Goal: Information Seeking & Learning: Check status

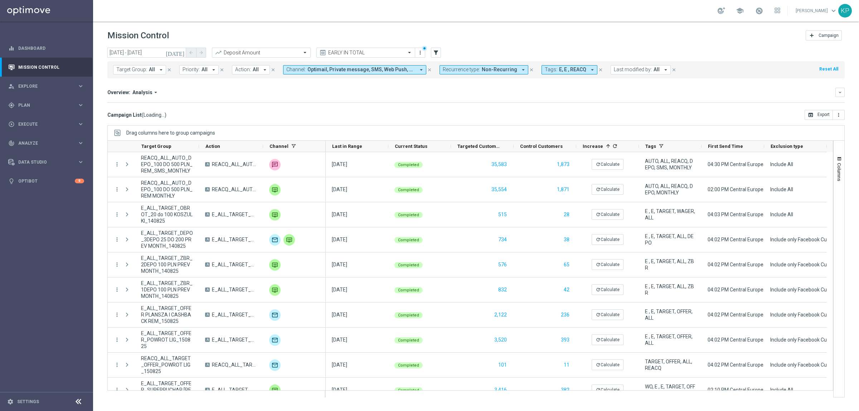
click at [179, 52] on icon "[DATE]" at bounding box center [175, 52] width 19 height 6
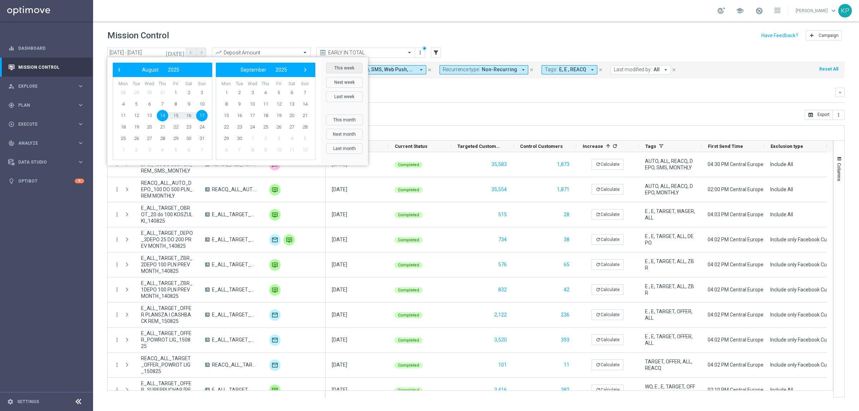
click at [344, 69] on button "This week" at bounding box center [344, 68] width 37 height 11
type input "18 Aug 2025 - 24 Aug 2025"
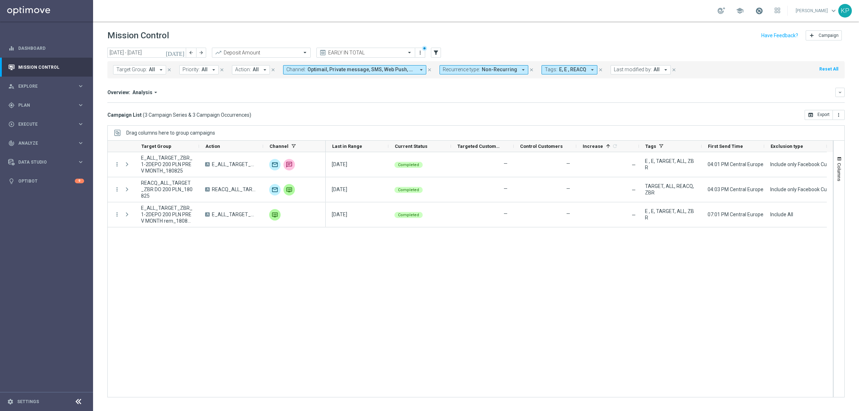
click at [760, 8] on span at bounding box center [759, 11] width 8 height 8
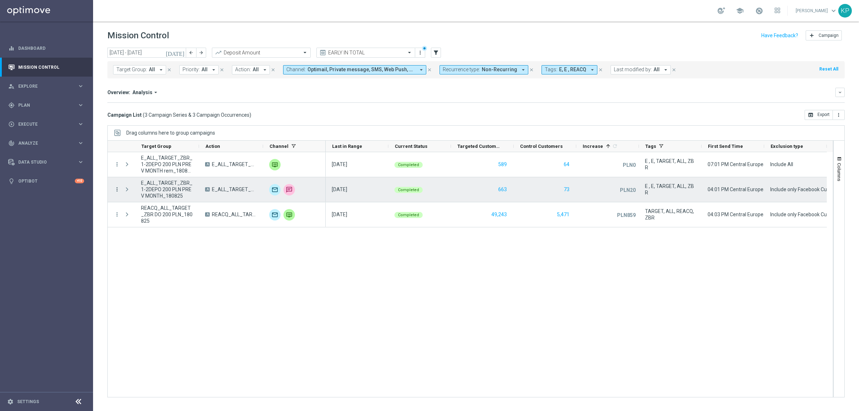
click at [115, 187] on icon "more_vert" at bounding box center [117, 189] width 6 height 6
click at [179, 197] on div "Campaign Details" at bounding box center [164, 194] width 67 height 5
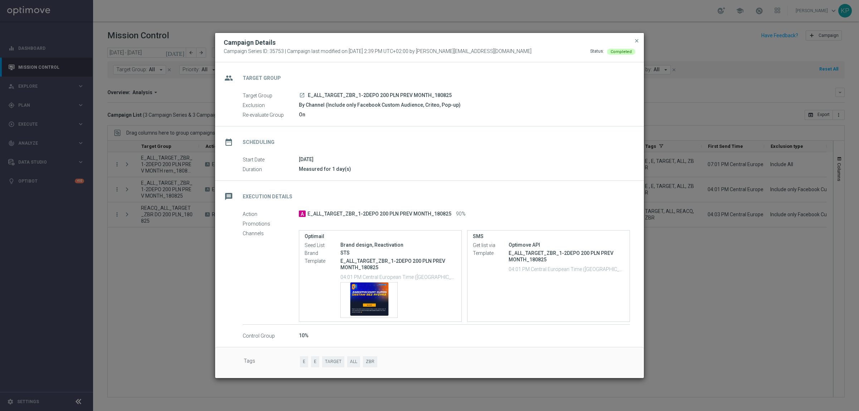
click at [304, 97] on icon "launch" at bounding box center [302, 95] width 6 height 6
click at [636, 42] on span "close" at bounding box center [637, 41] width 6 height 6
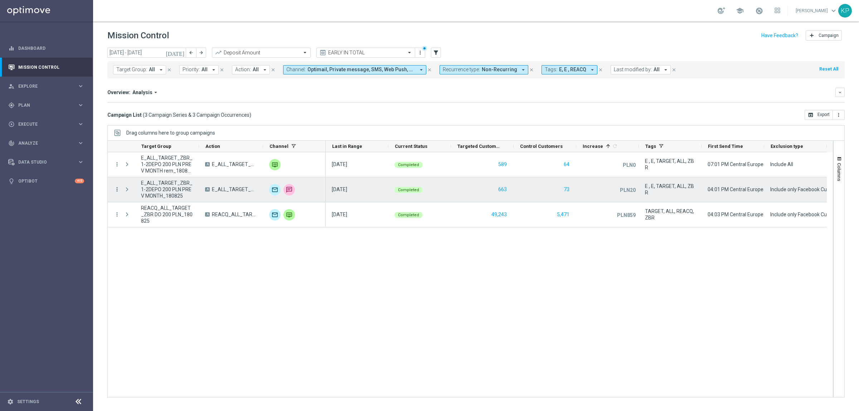
click at [117, 187] on icon "more_vert" at bounding box center [117, 189] width 6 height 6
click at [130, 203] on div "show_chart" at bounding box center [125, 204] width 11 height 5
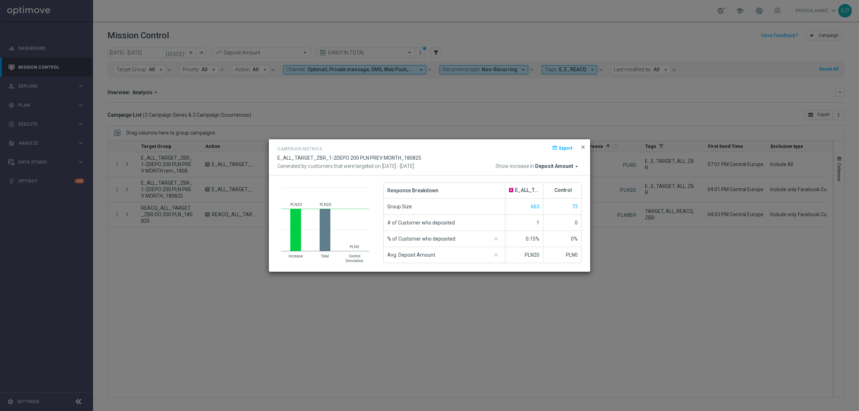
click at [582, 145] on span "close" at bounding box center [583, 147] width 6 height 6
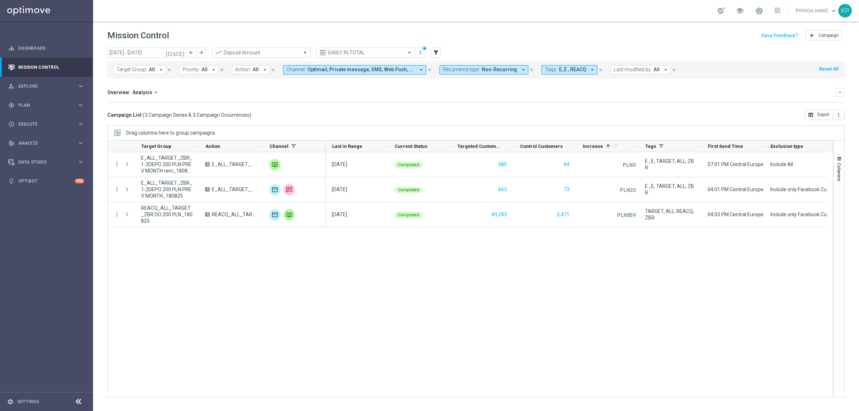
drag, startPoint x: 160, startPoint y: 251, endPoint x: 160, endPoint y: 235, distance: 16.1
click at [160, 251] on div "more_vert E_ALL_TARGET_ZBR_1-2DEPO 200 PLN PREV MONTH rem_180825 A E_ALL_TARGET…" at bounding box center [470, 274] width 726 height 245
click at [323, 14] on div "school [PERSON_NAME] keyboard_arrow_down KP" at bounding box center [476, 10] width 766 height 21
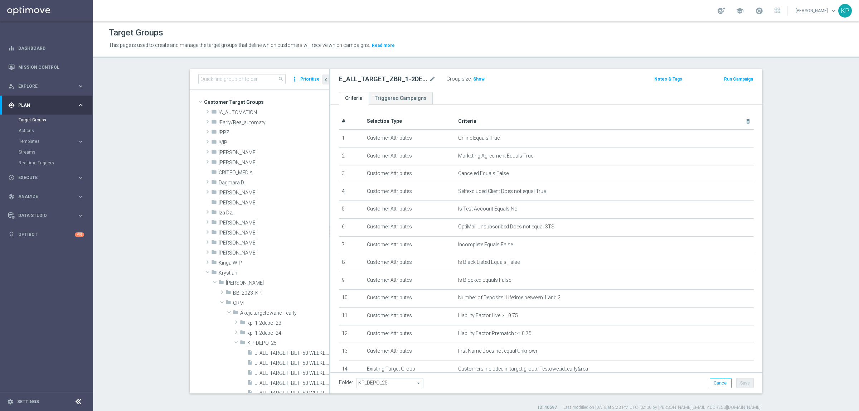
scroll to position [155, 0]
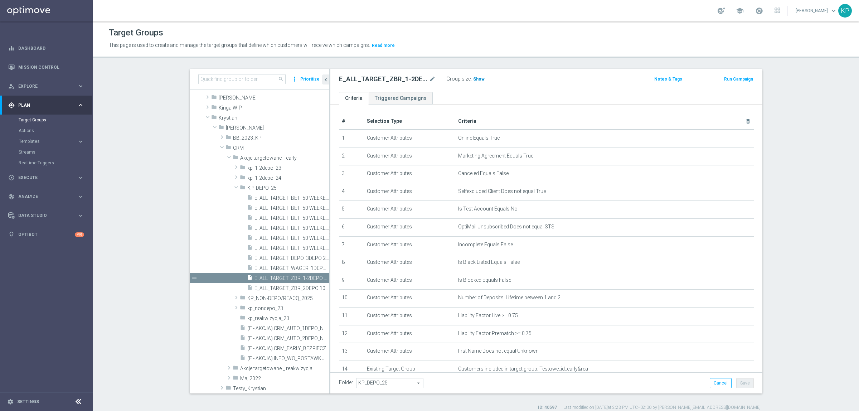
click at [475, 78] on span "Show" at bounding box center [478, 79] width 11 height 5
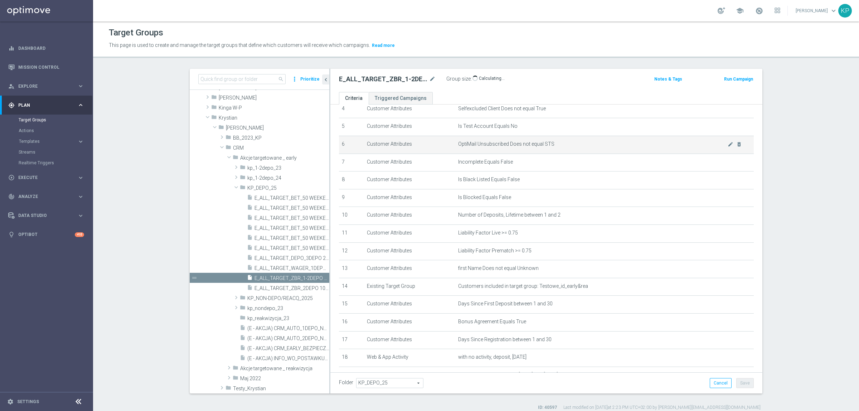
scroll to position [141, 0]
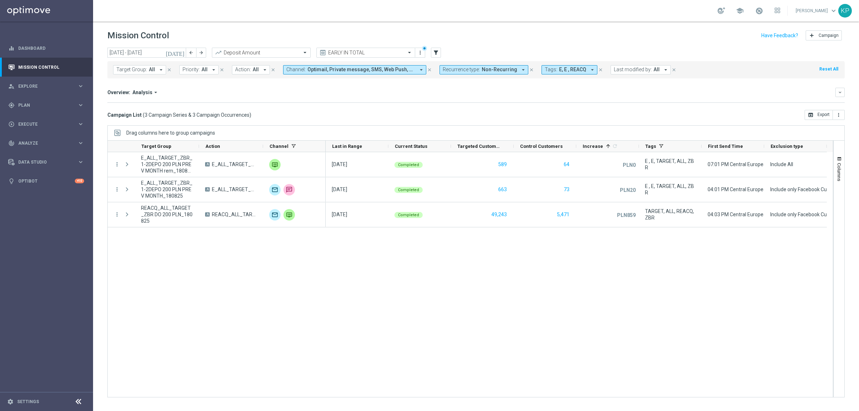
click at [183, 92] on div "Overview: Analysis arrow_drop_down" at bounding box center [471, 92] width 728 height 6
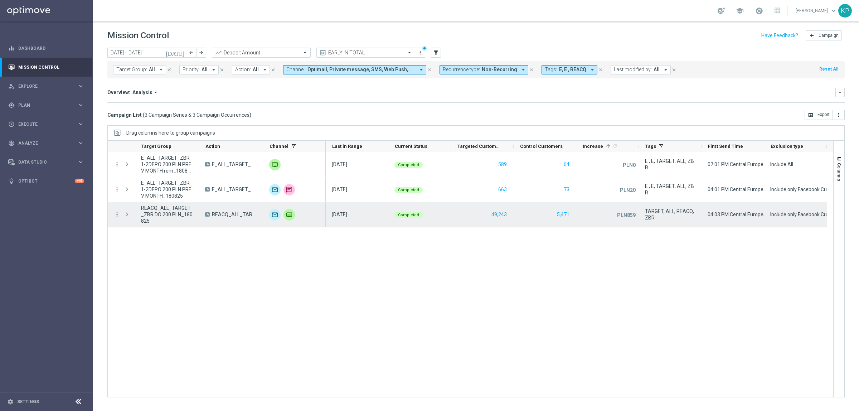
click at [117, 215] on icon "more_vert" at bounding box center [117, 214] width 6 height 6
click at [131, 230] on div "show_chart" at bounding box center [125, 229] width 11 height 5
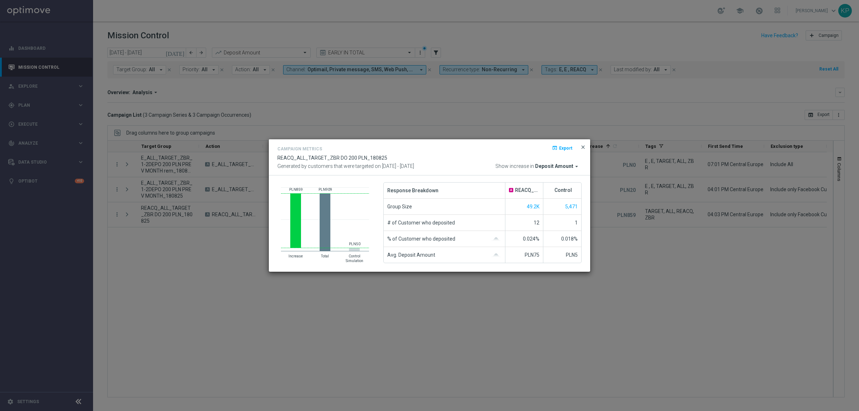
click at [581, 147] on span "close" at bounding box center [583, 147] width 6 height 6
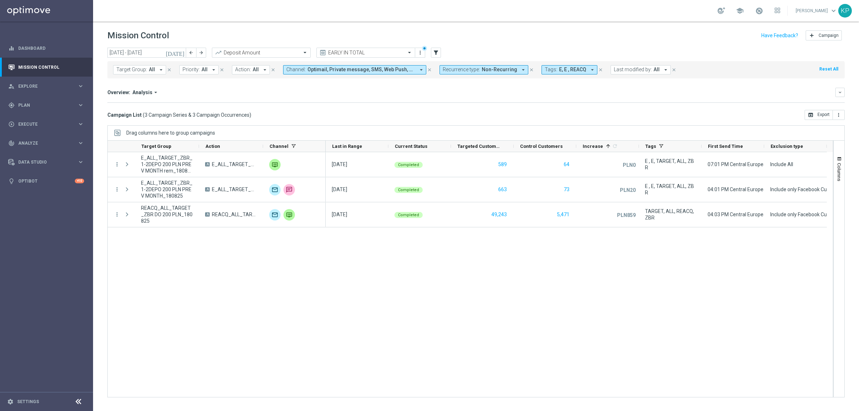
drag, startPoint x: 722, startPoint y: 287, endPoint x: 722, endPoint y: 217, distance: 69.4
click at [722, 287] on div "18 Aug 2025, Monday Completed 589 64 PLN0 unfold_more E , E, TARGET, ALL, ZBR 0…" at bounding box center [580, 274] width 508 height 245
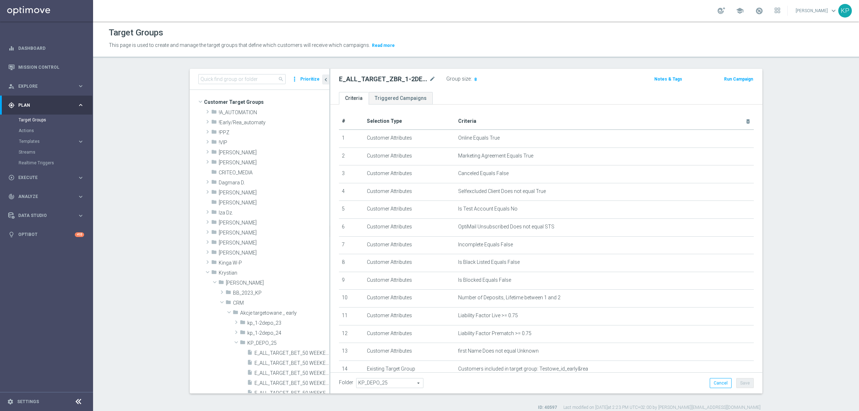
scroll to position [141, 0]
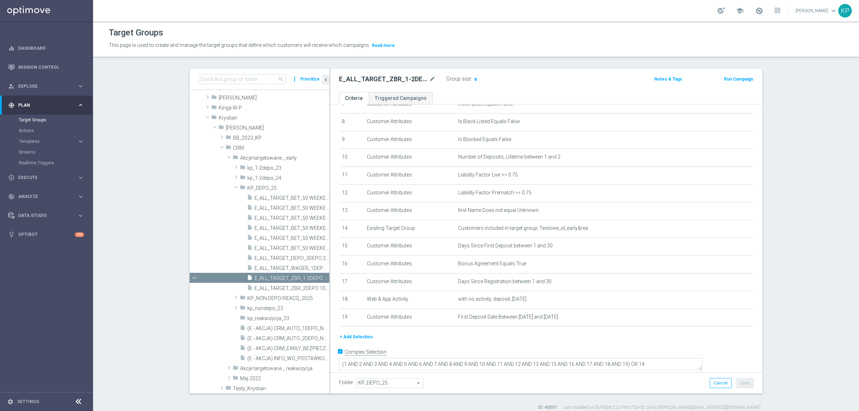
click at [137, 140] on section "search more_vert Prioritize Customer Target Groups library_add create_new_folder" at bounding box center [476, 240] width 766 height 342
click at [610, 35] on div "Target Groups" at bounding box center [476, 33] width 735 height 14
click at [652, 29] on div "Target Groups" at bounding box center [476, 33] width 735 height 14
click at [648, 18] on div "school [PERSON_NAME] keyboard_arrow_down KP" at bounding box center [476, 10] width 766 height 21
